Goal: Information Seeking & Learning: Learn about a topic

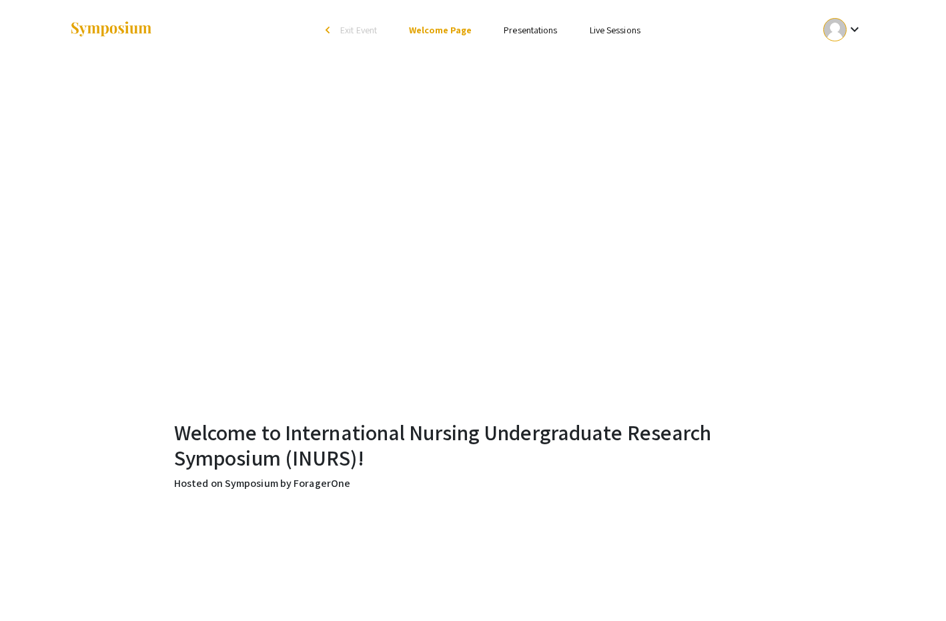
click at [539, 31] on link "Presentations" at bounding box center [530, 30] width 53 height 12
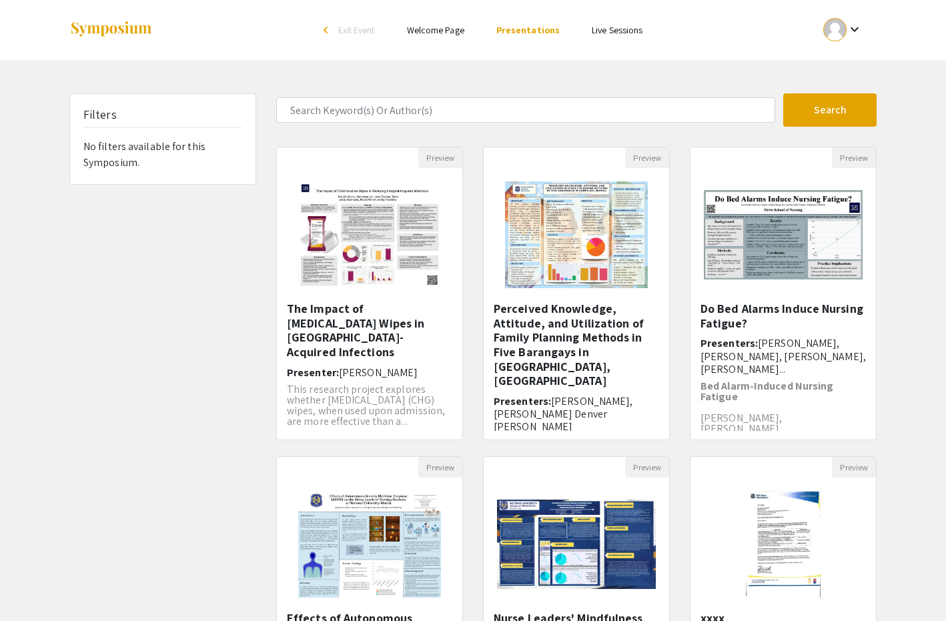
click at [448, 31] on link "Welcome Page" at bounding box center [435, 30] width 57 height 12
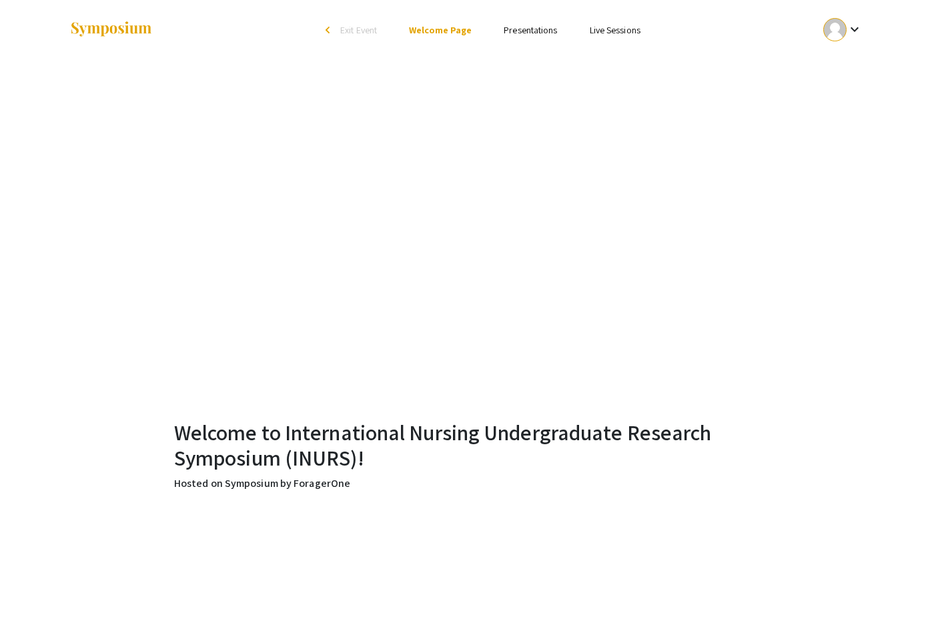
click at [534, 33] on link "Presentations" at bounding box center [530, 30] width 53 height 12
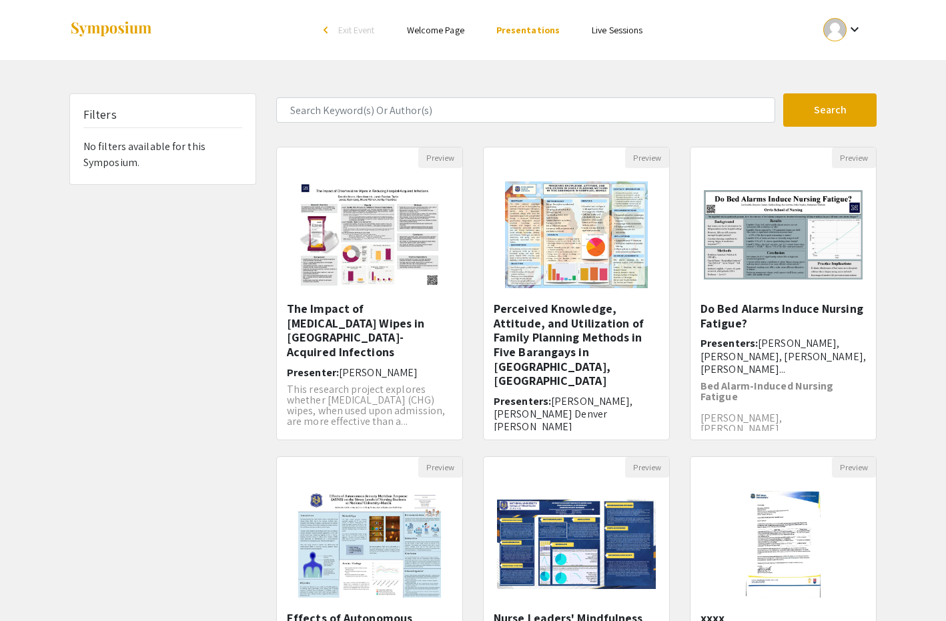
click at [445, 30] on link "Welcome Page" at bounding box center [435, 30] width 57 height 12
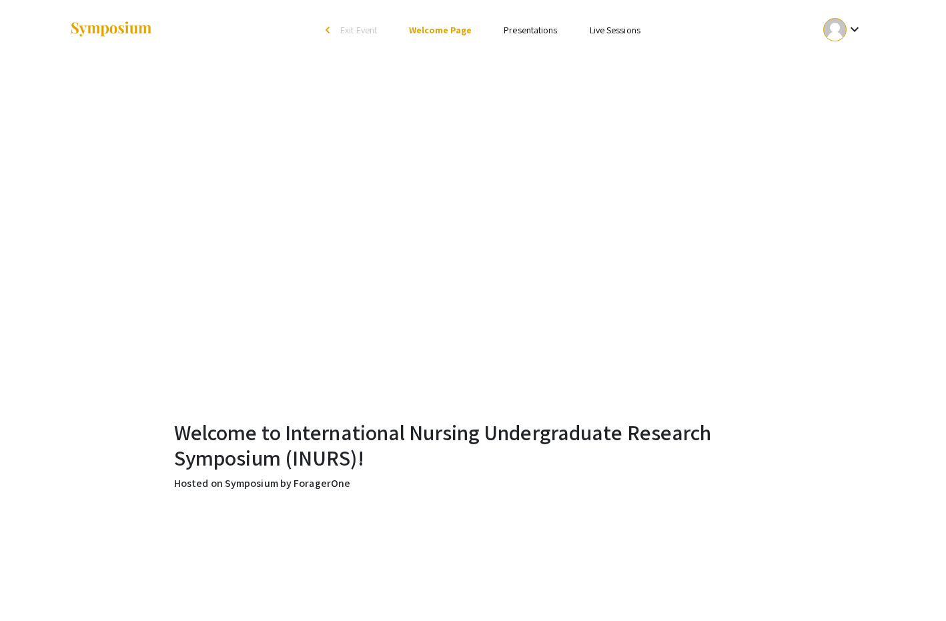
click at [534, 27] on link "Presentations" at bounding box center [530, 30] width 53 height 12
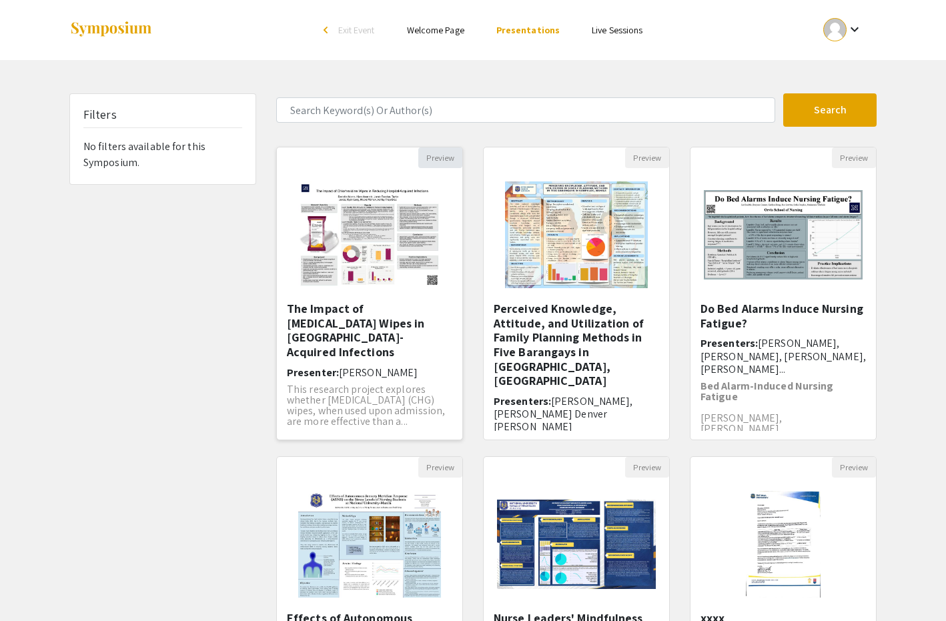
click at [442, 161] on button "Preview" at bounding box center [440, 157] width 44 height 21
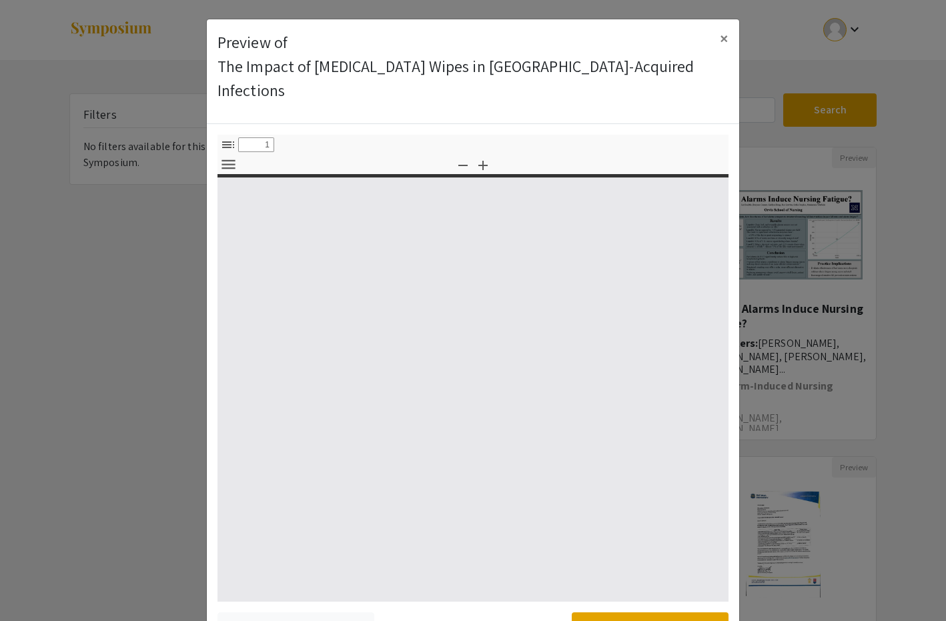
select select "custom"
type input "0"
select select "custom"
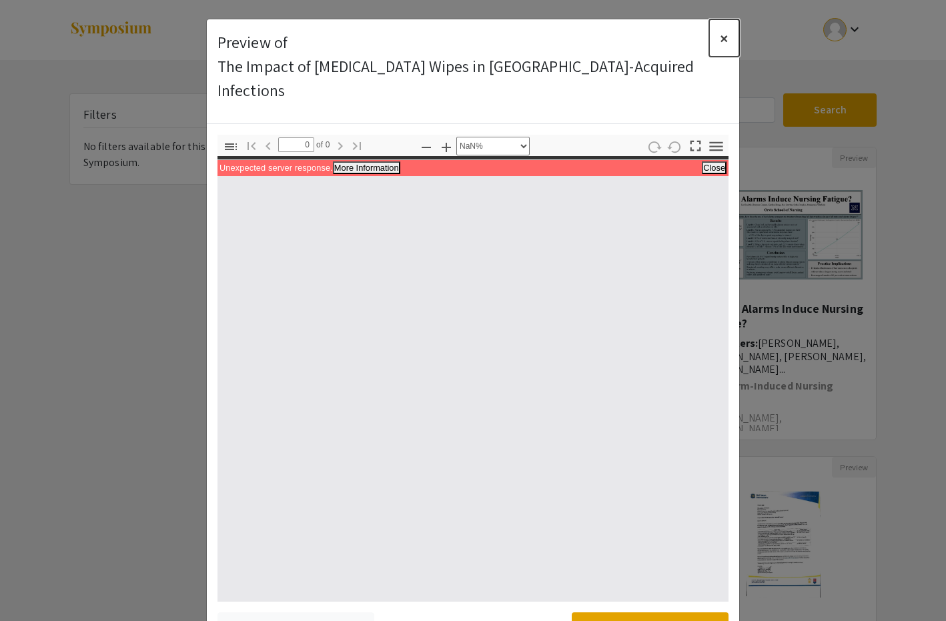
click at [722, 31] on span "×" at bounding box center [724, 37] width 9 height 21
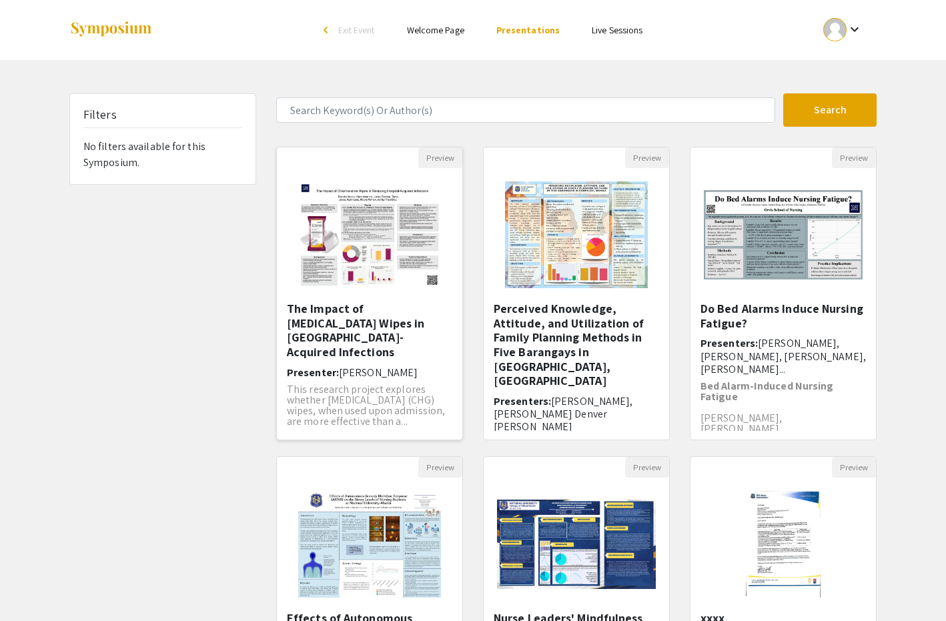
click at [365, 310] on h5 "The Impact of [MEDICAL_DATA] Wipes in [GEOGRAPHIC_DATA]-Acquired Infections​" at bounding box center [369, 330] width 165 height 57
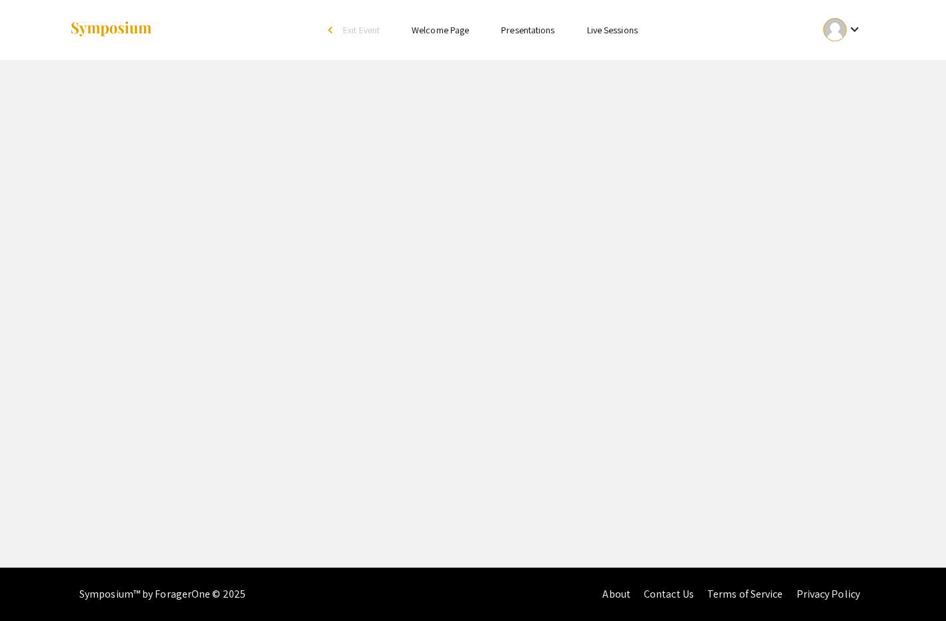
select select "custom"
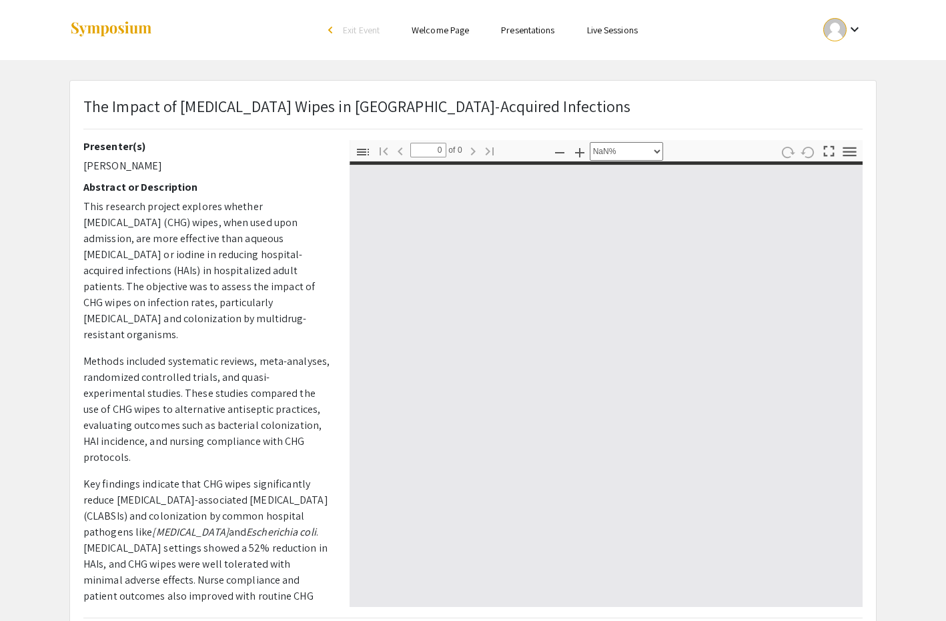
type input "1"
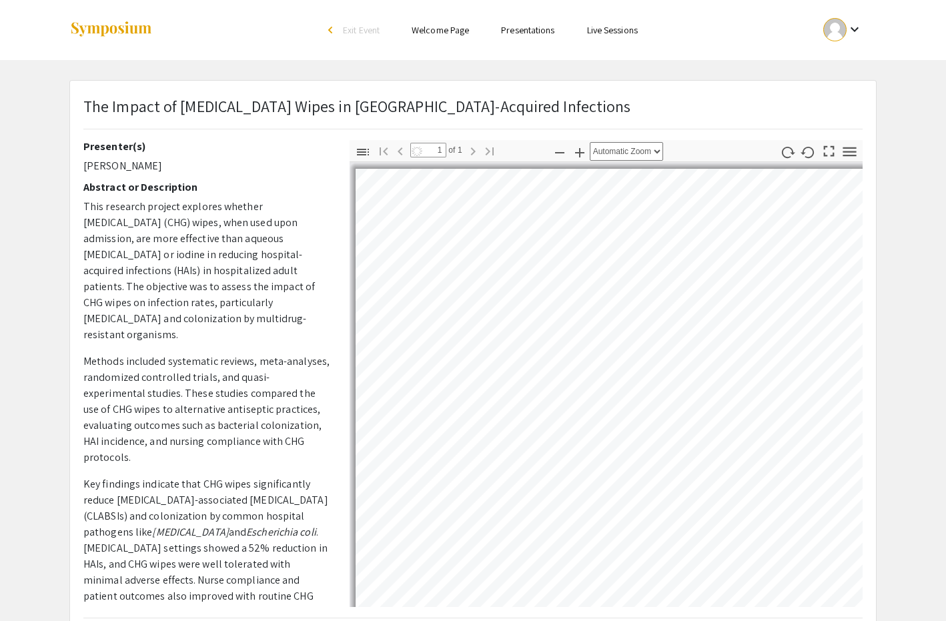
select select "auto"
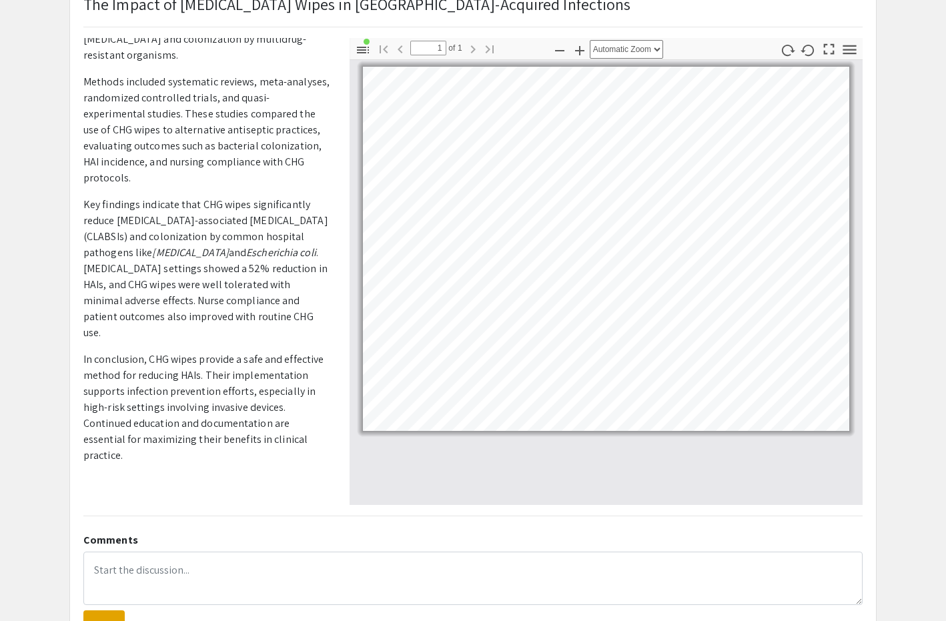
scroll to position [211, 0]
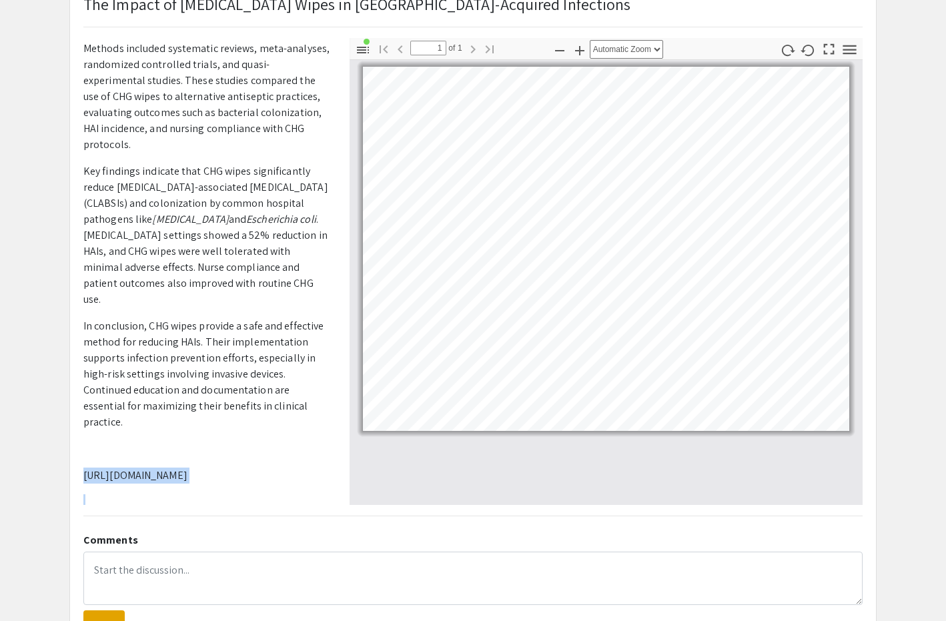
drag, startPoint x: 85, startPoint y: 459, endPoint x: 229, endPoint y: 471, distance: 145.3
click at [229, 471] on p "This research project explores whether [MEDICAL_DATA] (CHG) wipes, when used up…" at bounding box center [206, 198] width 246 height 624
copy p "[URL][DOMAIN_NAME]"
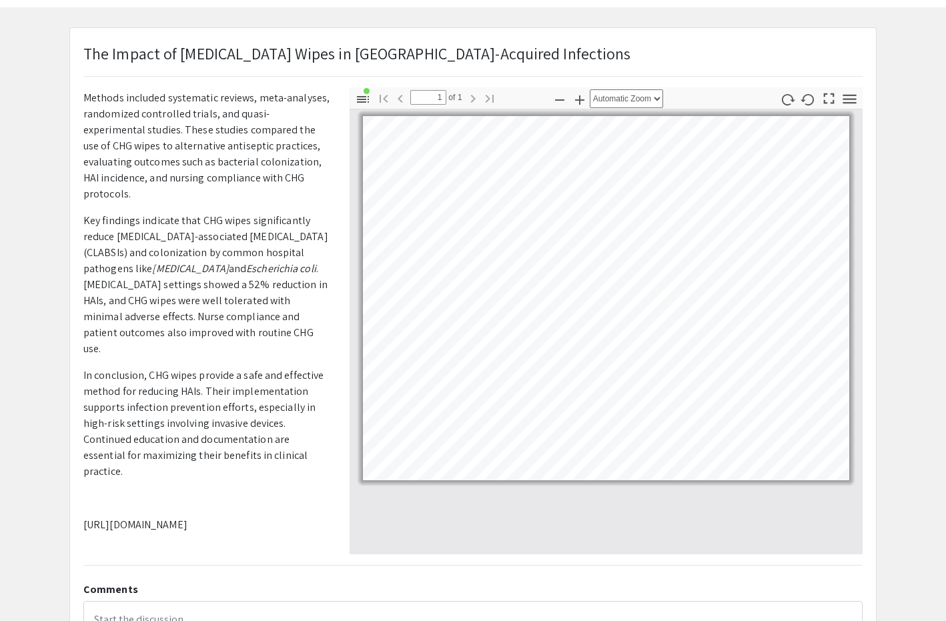
scroll to position [51, 0]
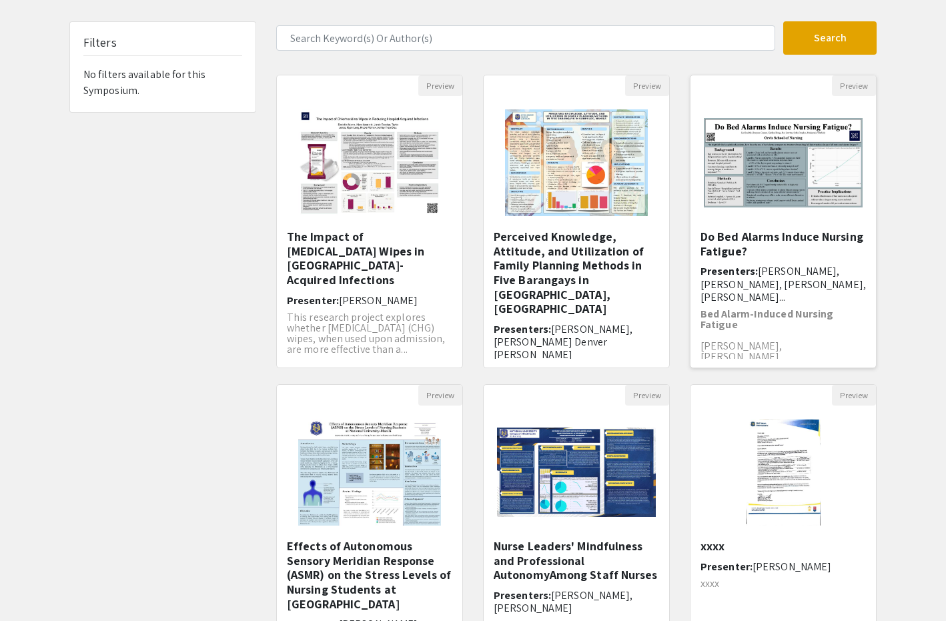
scroll to position [59, 0]
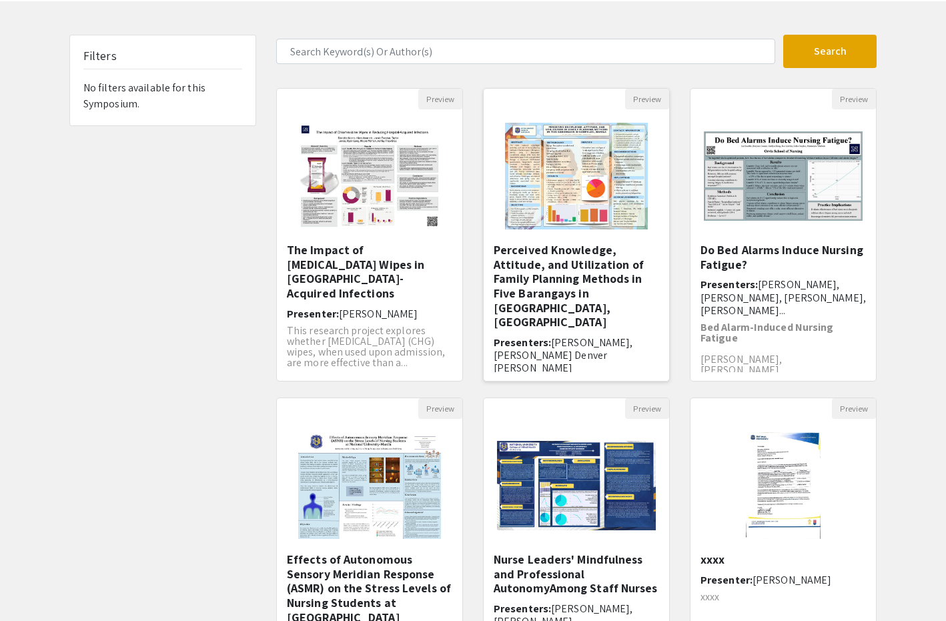
click at [576, 187] on img "Open Presentation <p>Perceived Knowledge, Attitude, and Utilization of Family P…" at bounding box center [576, 175] width 169 height 133
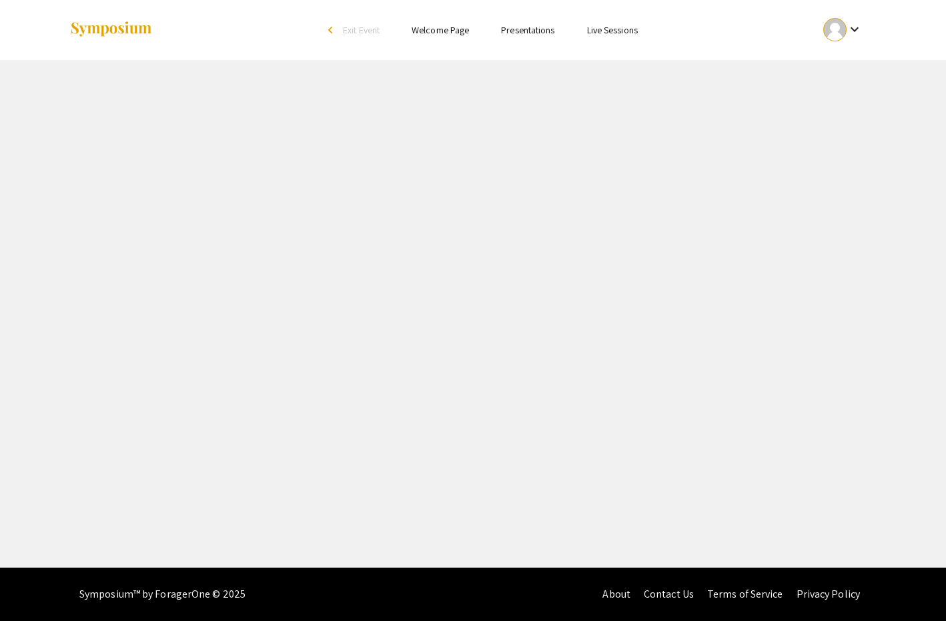
select select "custom"
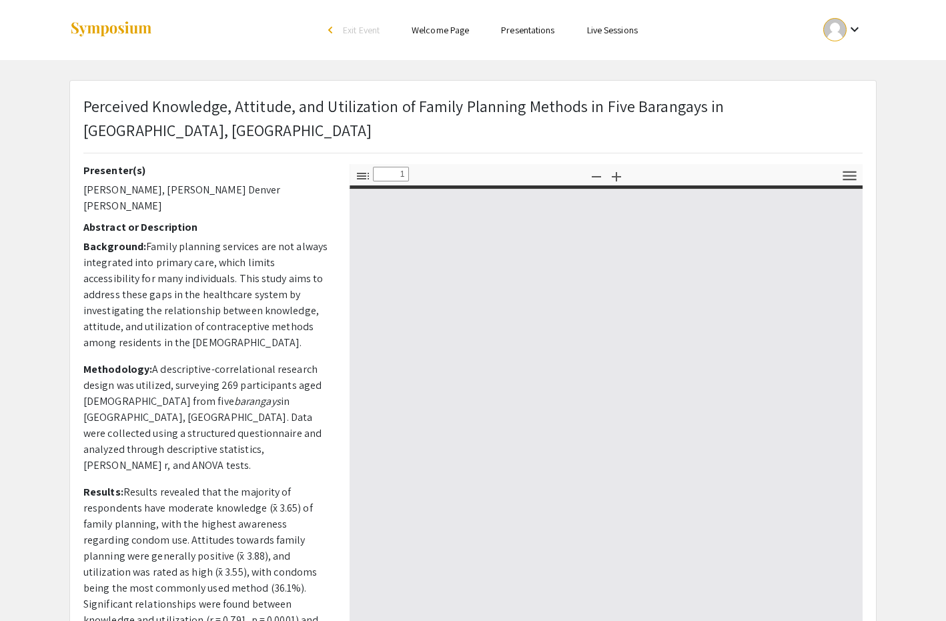
type input "0"
select select "custom"
type input "1"
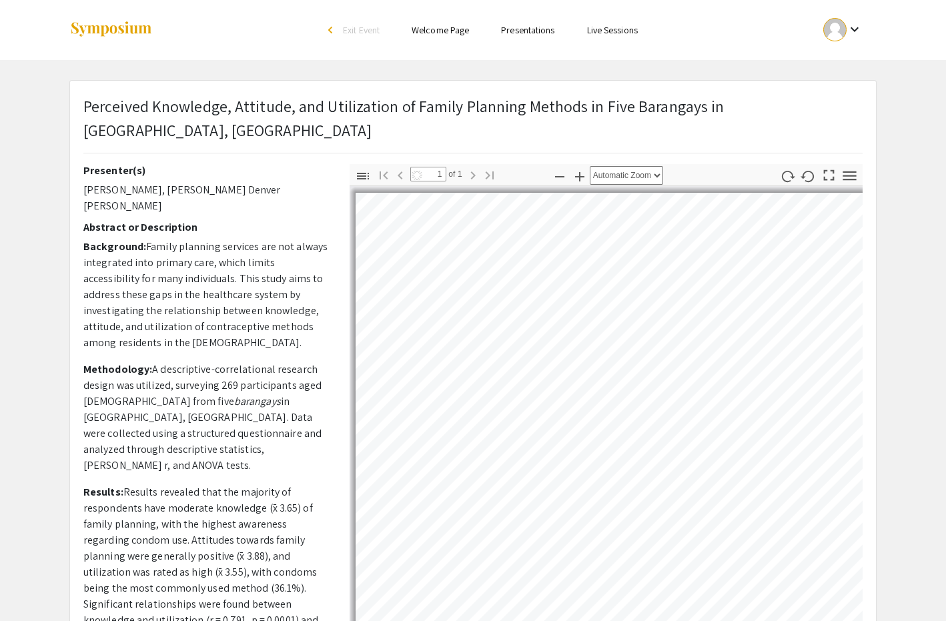
select select "auto"
